Goal: Register for event/course

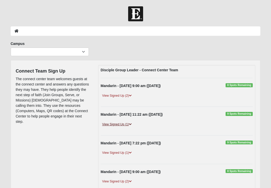
click at [121, 123] on link "View Signed Up (1)" at bounding box center [117, 124] width 32 height 5
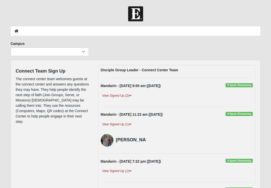
click at [33, 31] on ol at bounding box center [136, 30] width 250 height 9
select select "6"
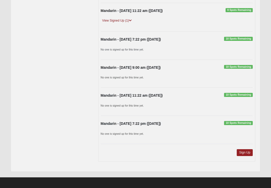
scroll to position [275, 0]
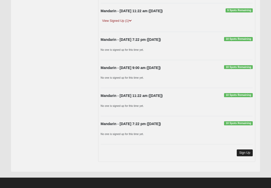
click at [245, 152] on link "Sign Up" at bounding box center [244, 152] width 16 height 7
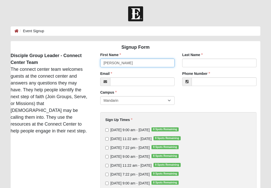
type input "[PERSON_NAME]"
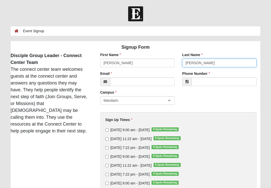
type input "[PERSON_NAME]"
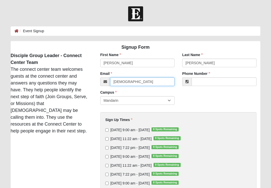
type input "[PERSON_NAME]"
type input "[EMAIL_ADDRESS][DOMAIN_NAME]"
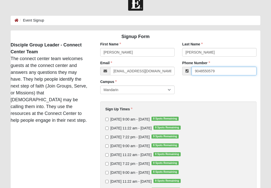
scroll to position [18, 0]
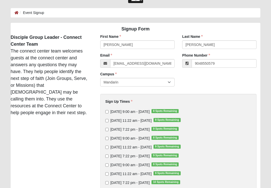
type input "[PHONE_NUMBER]"
